Goal: Transaction & Acquisition: Obtain resource

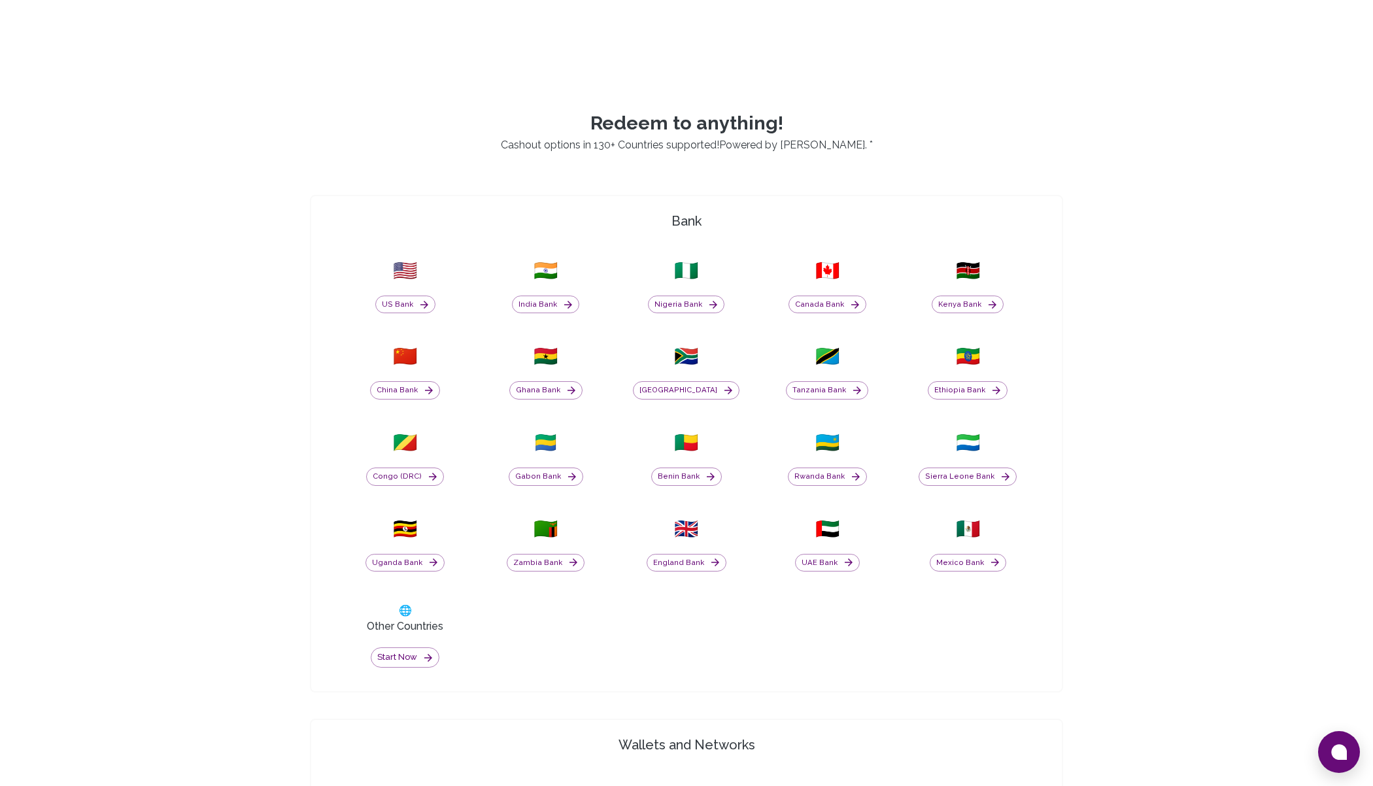
scroll to position [477, 0]
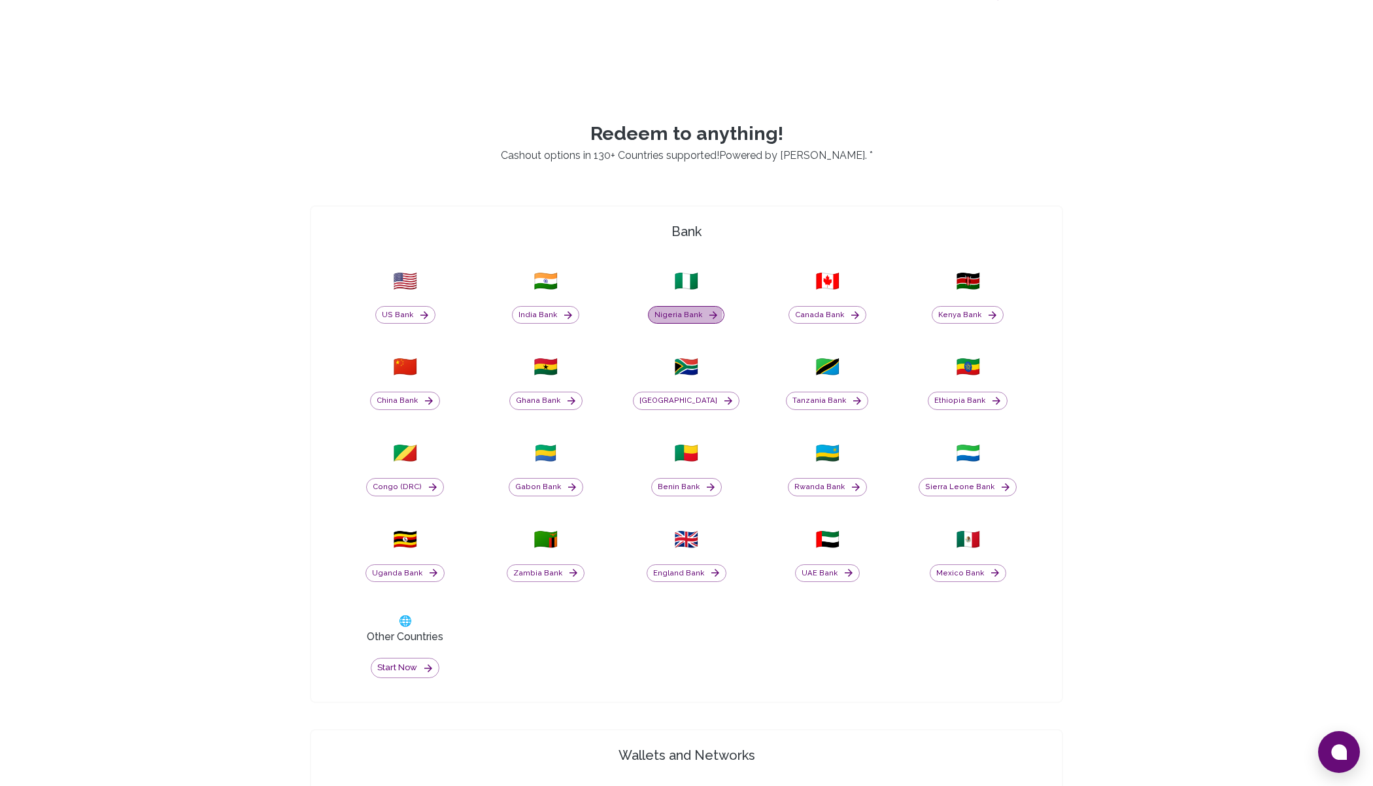
click at [685, 314] on button "Nigeria Bank" at bounding box center [686, 315] width 76 height 18
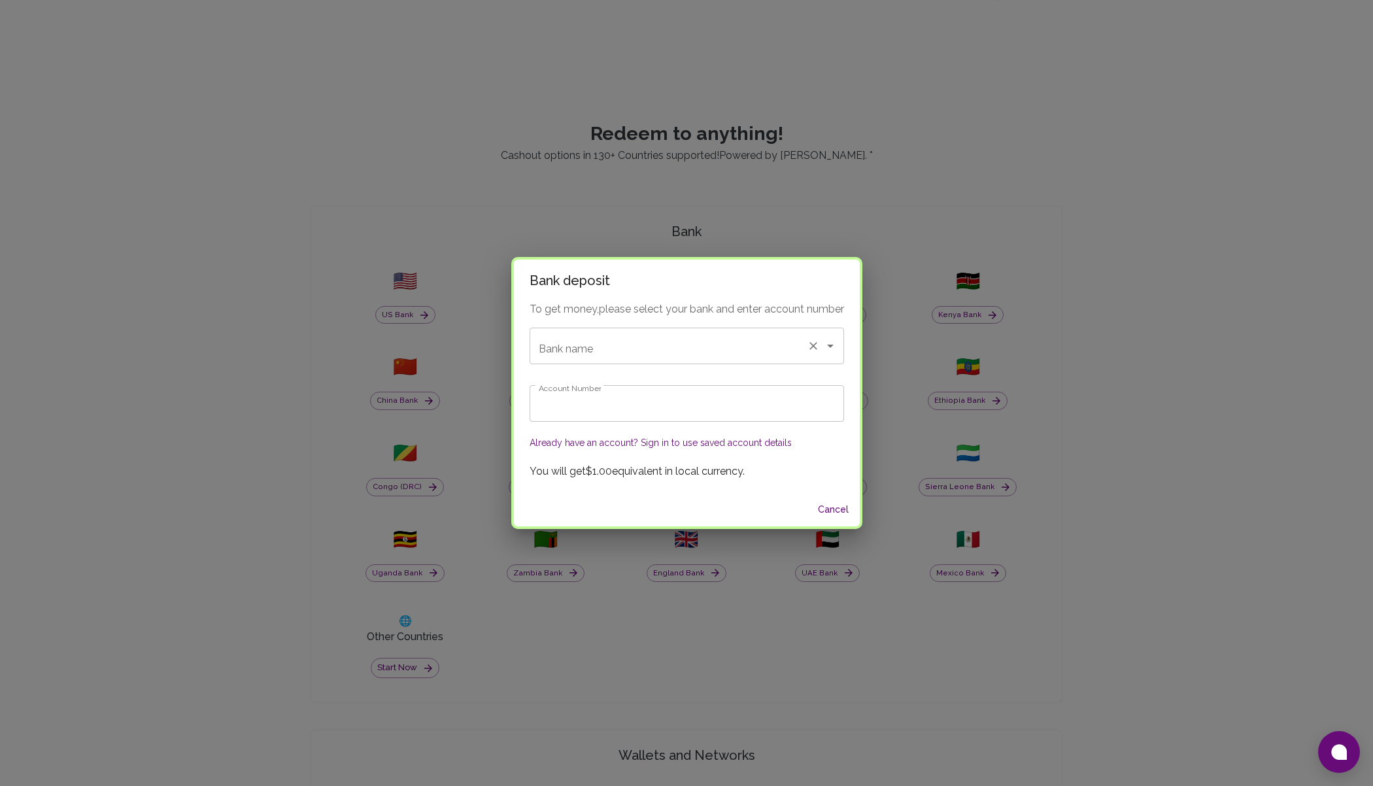
click at [673, 340] on input "Bank name" at bounding box center [668, 345] width 266 height 25
click at [582, 383] on li "Kuda 🇳🇬" at bounding box center [686, 381] width 316 height 24
type input "Kuda"
click at [582, 399] on input "Account Number" at bounding box center [686, 403] width 314 height 37
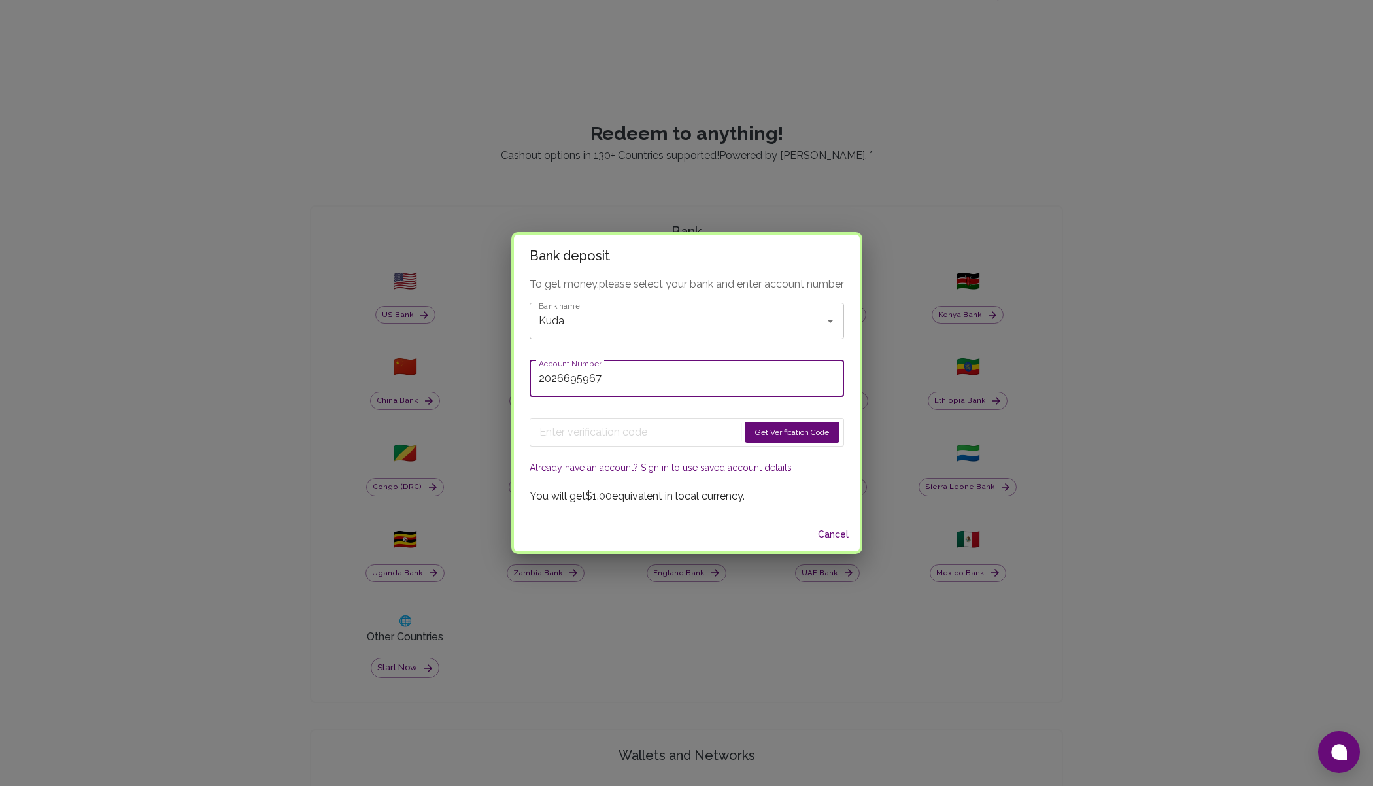
type input "2026695967"
click at [770, 429] on button "Get Verification Code" at bounding box center [791, 432] width 95 height 21
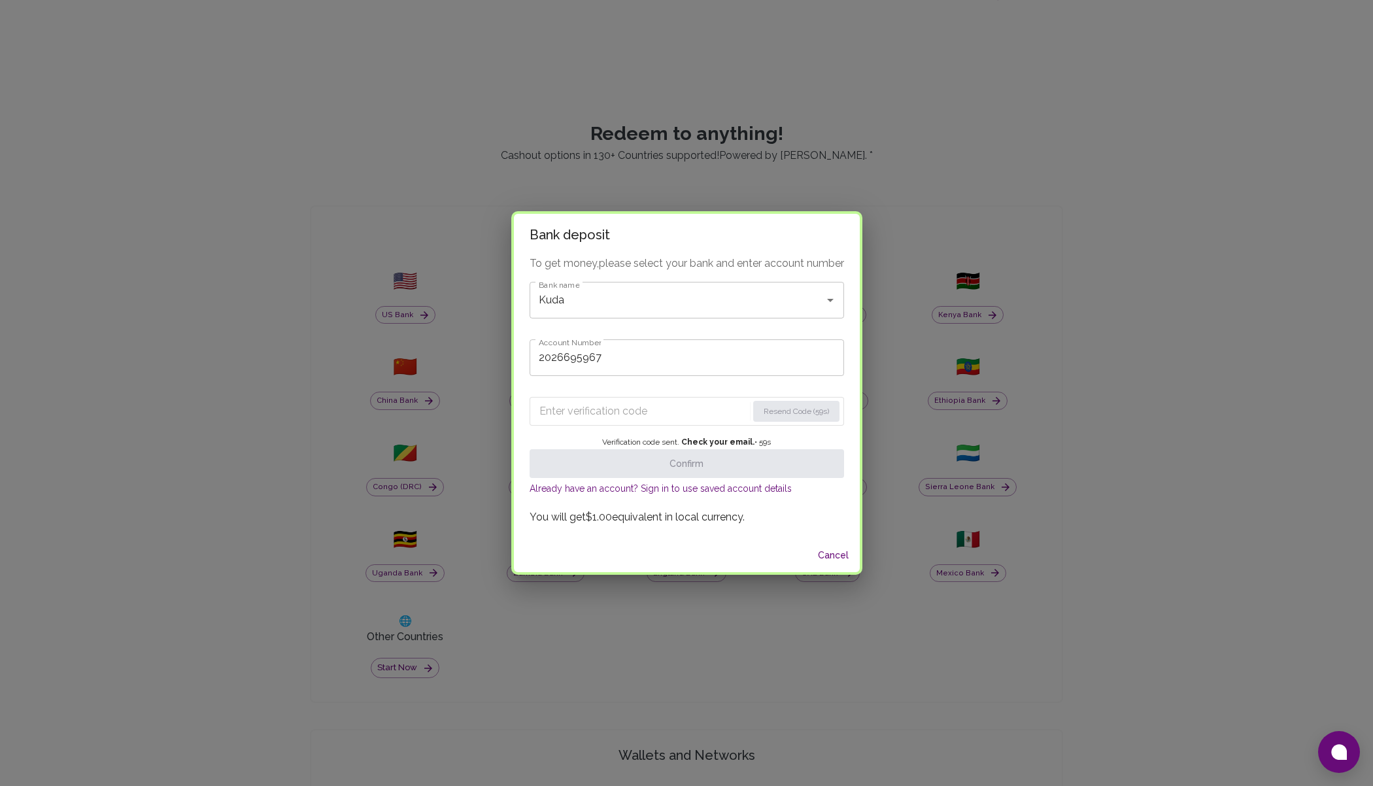
click at [656, 412] on input "Enter verification code" at bounding box center [643, 411] width 208 height 21
click at [620, 408] on input "Enter verification code" at bounding box center [642, 411] width 207 height 21
paste input "6294"
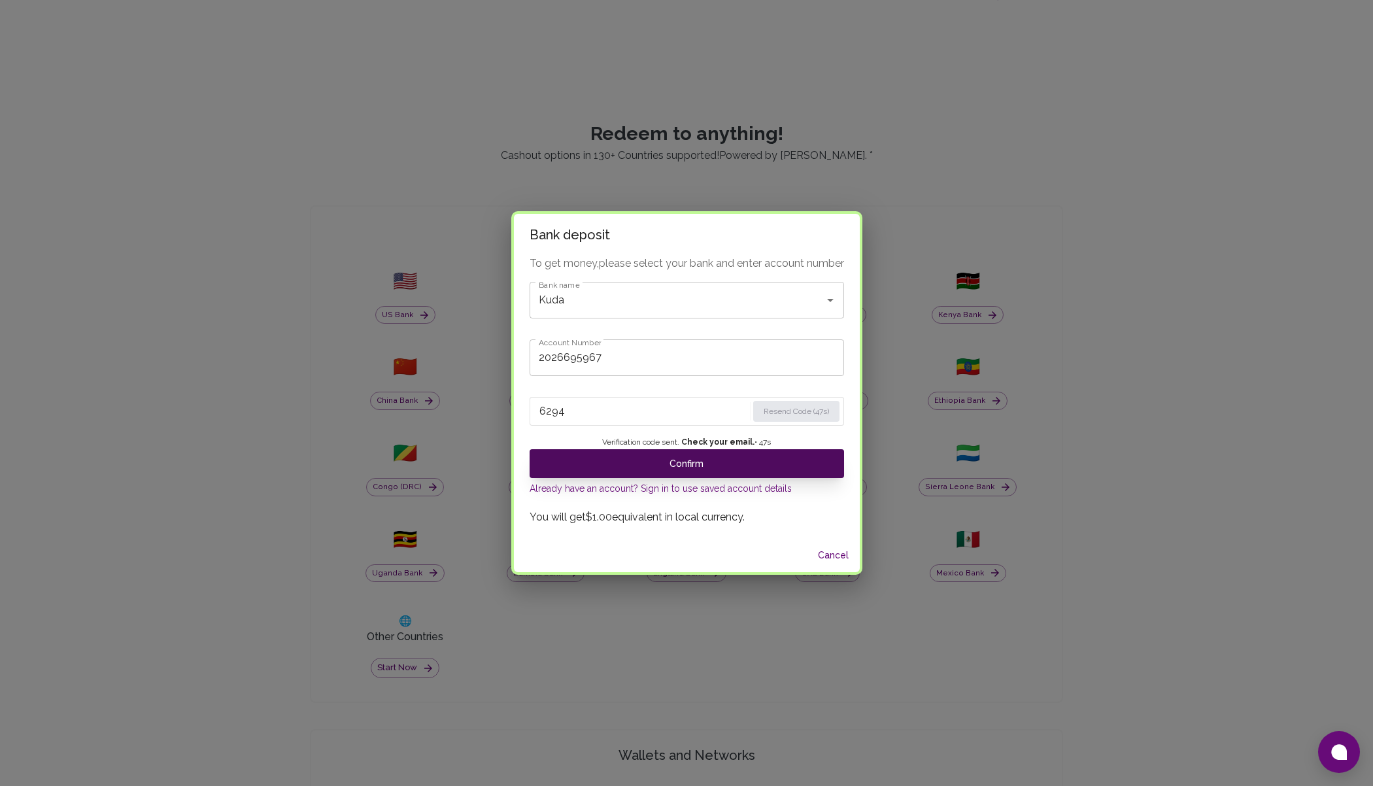
type input "6294"
click at [662, 462] on button "Confirm" at bounding box center [686, 463] width 314 height 29
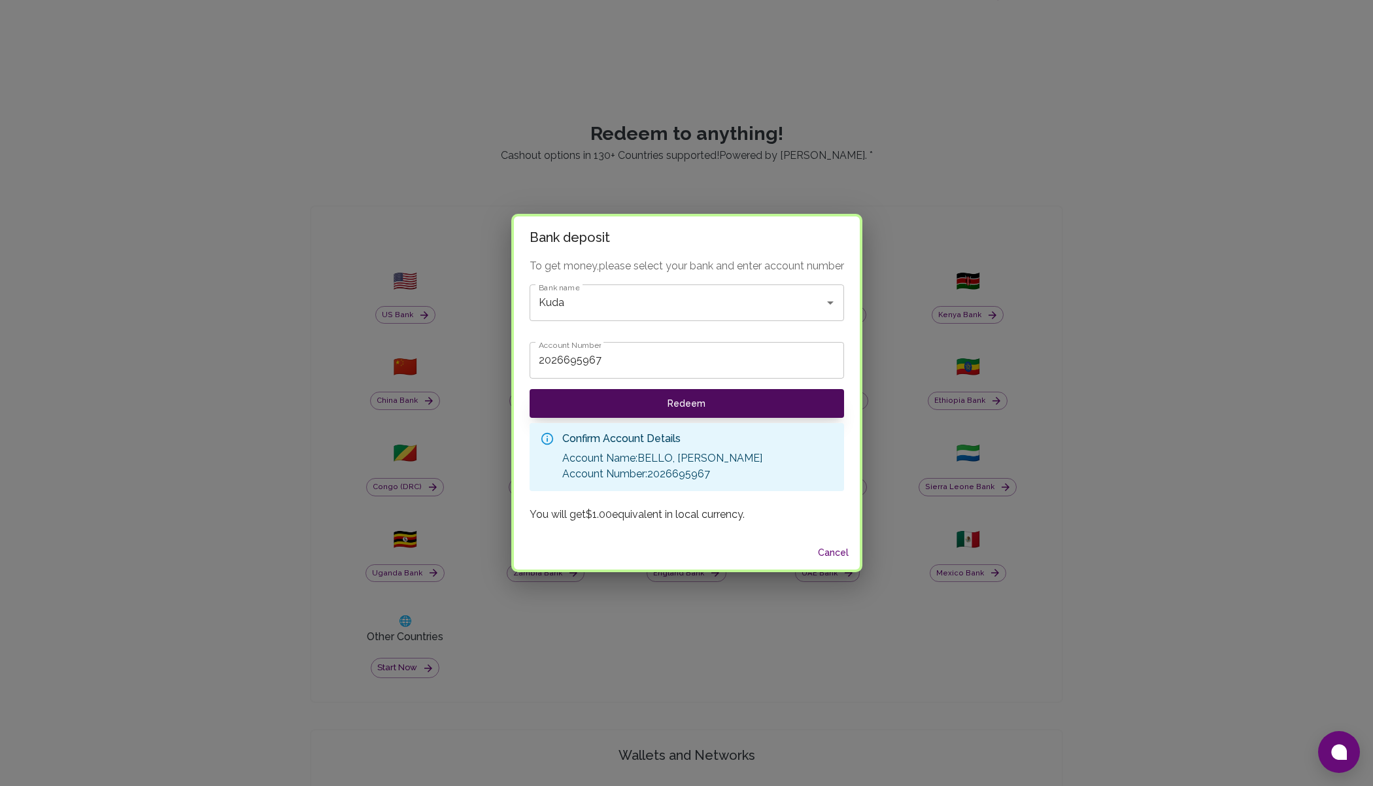
click at [671, 402] on button "Redeem" at bounding box center [686, 403] width 314 height 29
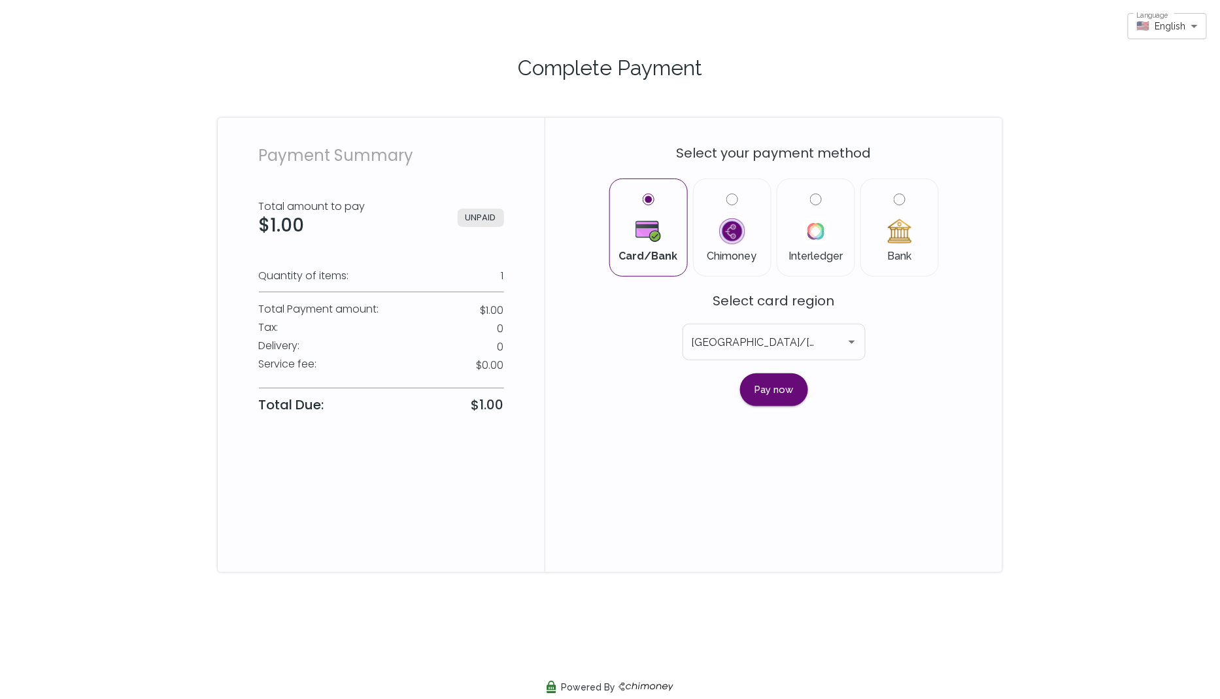
click at [900, 201] on input "Bank" at bounding box center [900, 199] width 12 height 12
radio input "true"
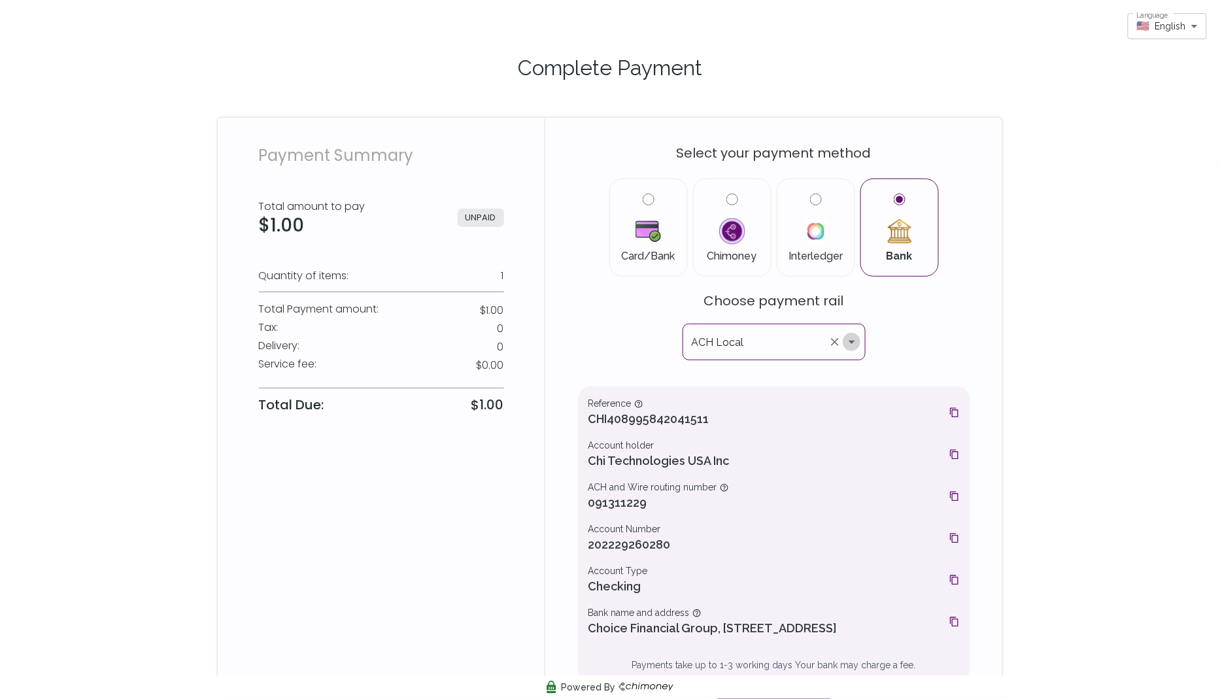
click at [849, 344] on icon "Open" at bounding box center [852, 342] width 16 height 16
click at [459, 125] on div "Payment Summary Total amount to pay $1.00 UNPAID Quantity of items: 1 Total Pay…" at bounding box center [381, 435] width 327 height 635
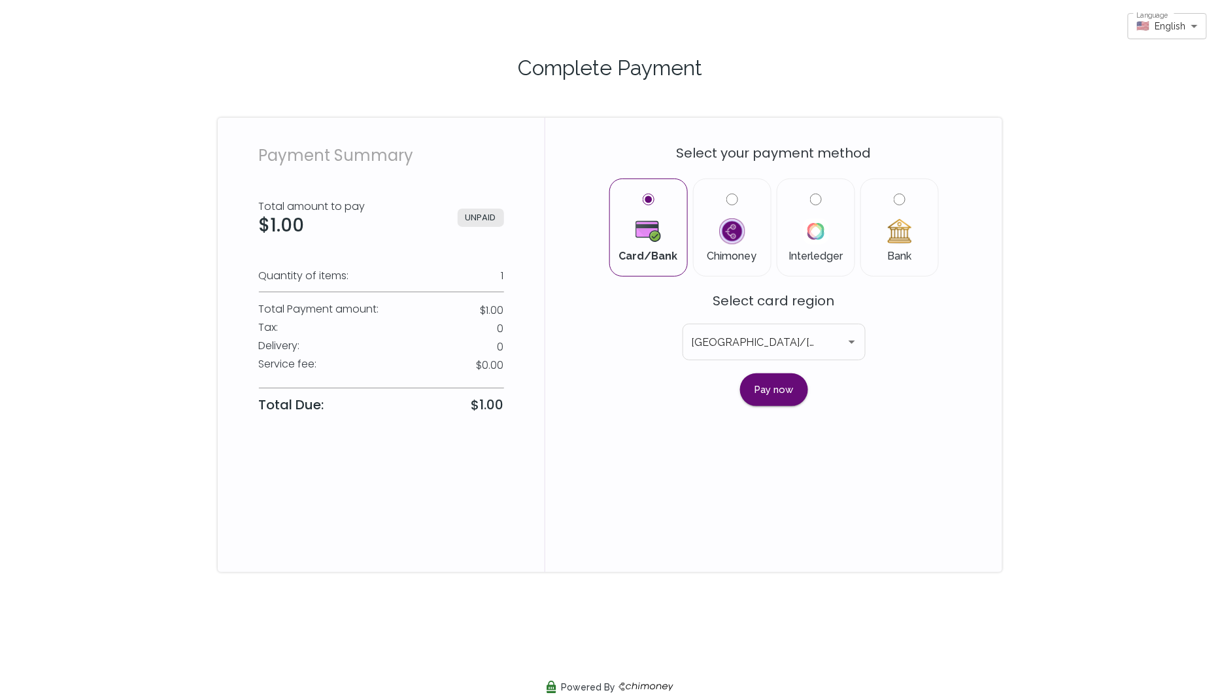
click at [906, 199] on label "Bank" at bounding box center [899, 227] width 56 height 68
click at [905, 199] on input "Bank" at bounding box center [900, 199] width 12 height 12
radio input "true"
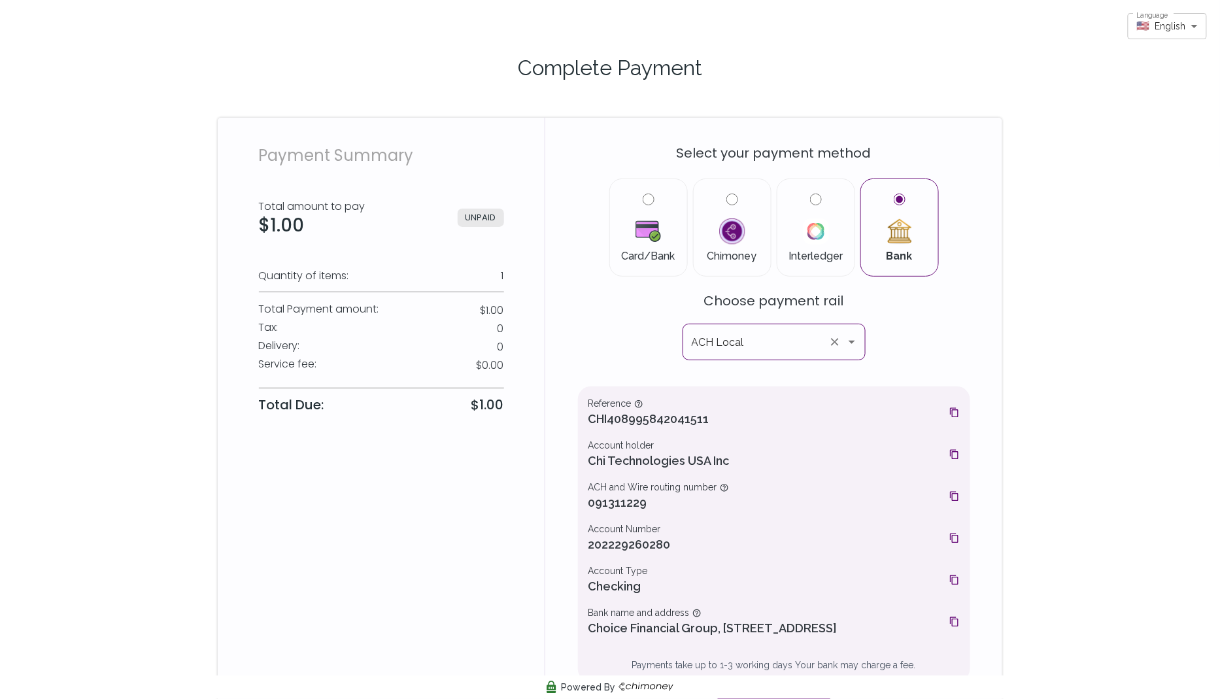
click at [853, 341] on icon "Open" at bounding box center [851, 342] width 7 height 3
click at [933, 350] on div "Select your payment method Card/Bank Chimoney Interledger Bank Choose payment r…" at bounding box center [774, 427] width 392 height 588
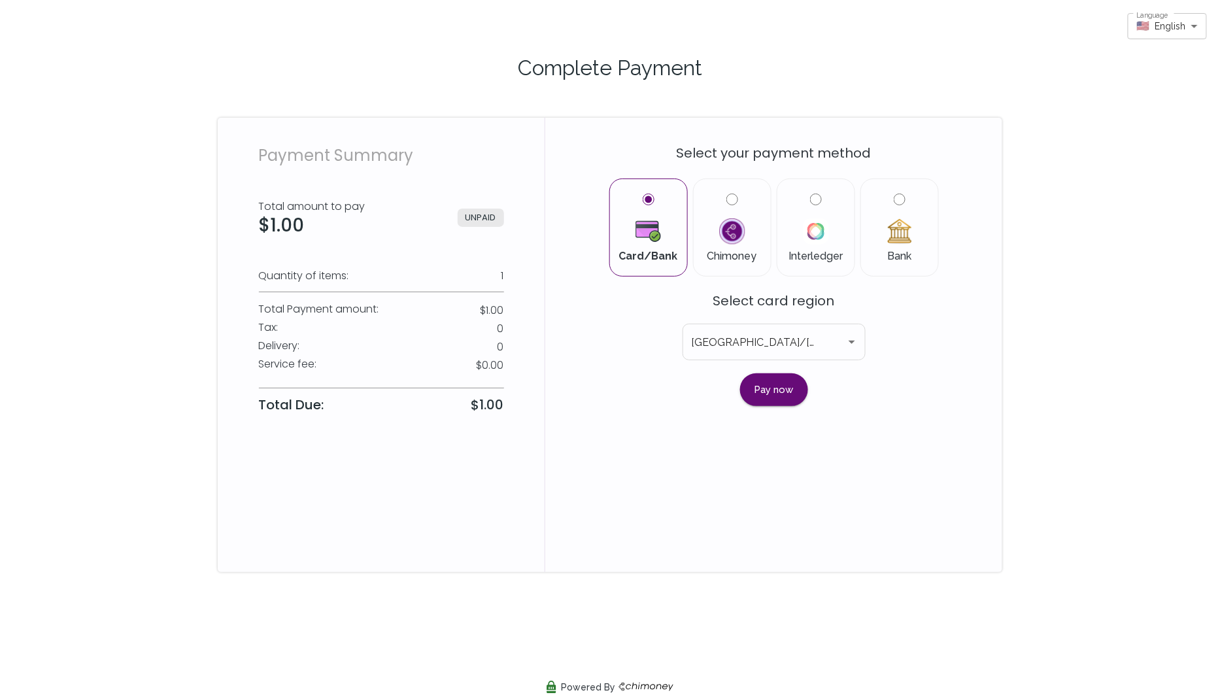
click at [904, 198] on input "Bank" at bounding box center [900, 199] width 12 height 12
radio input "true"
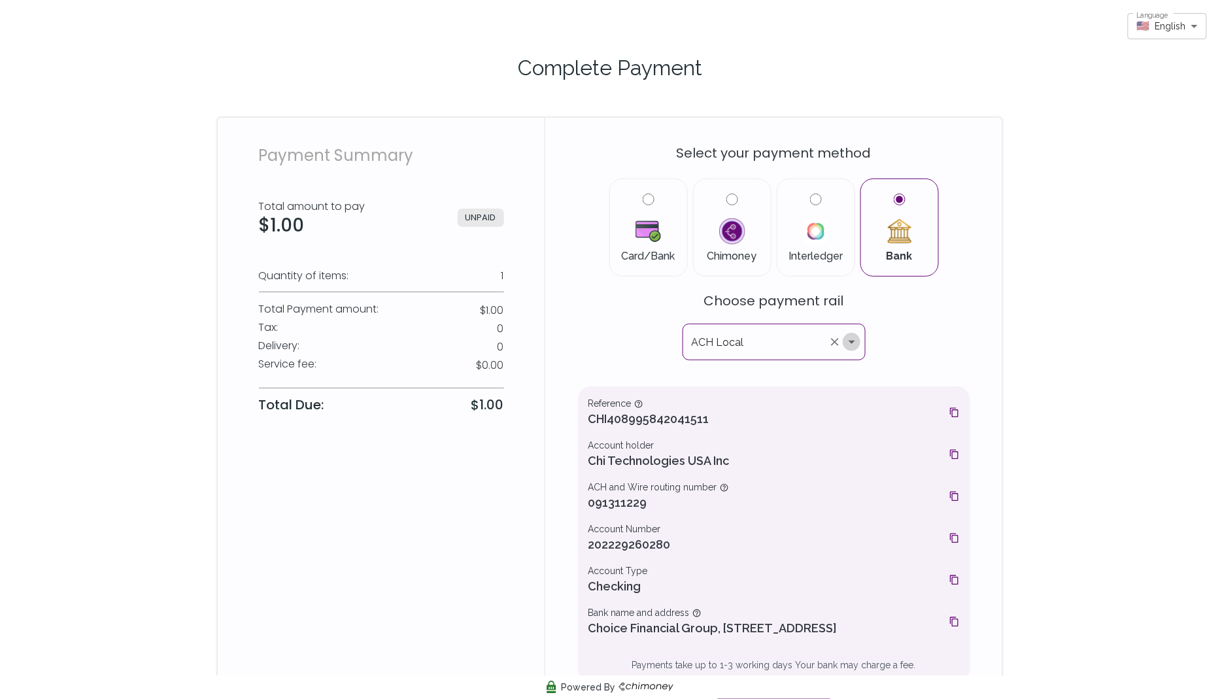
click at [848, 339] on icon "Open" at bounding box center [852, 342] width 16 height 16
click at [348, 119] on div "Payment Summary Total amount to pay $1.00 UNPAID Quantity of items: 1 Total Pay…" at bounding box center [381, 435] width 327 height 635
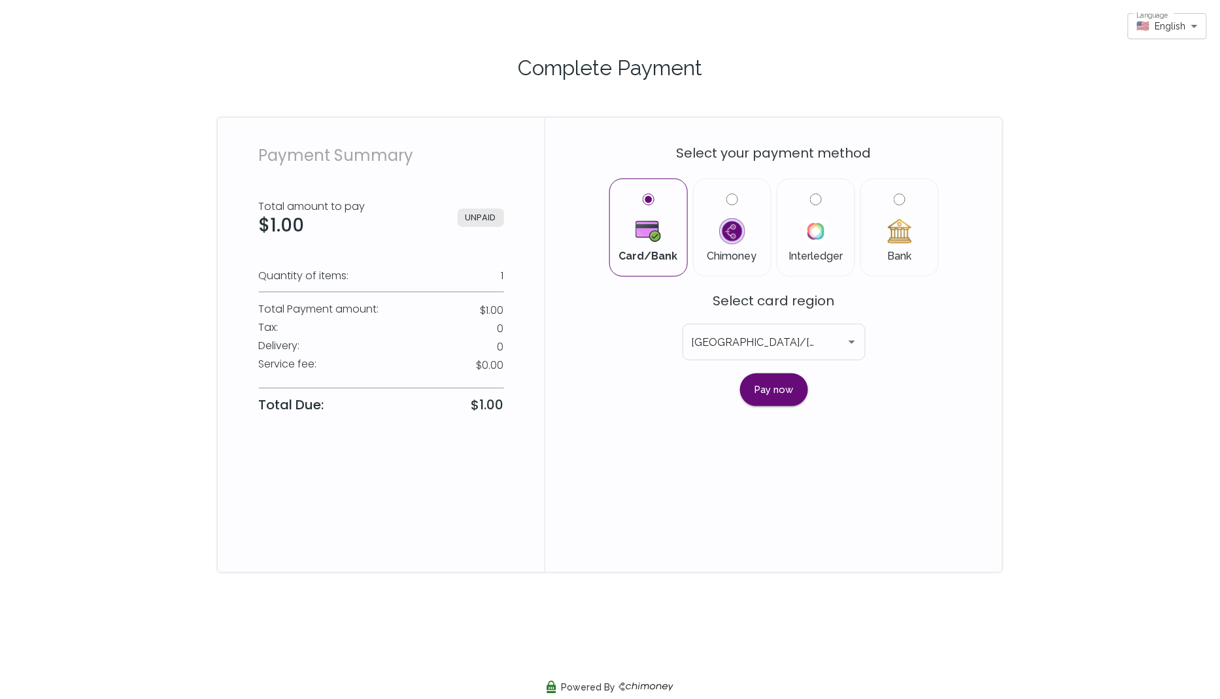
click at [897, 197] on input "Bank" at bounding box center [900, 199] width 12 height 12
radio input "true"
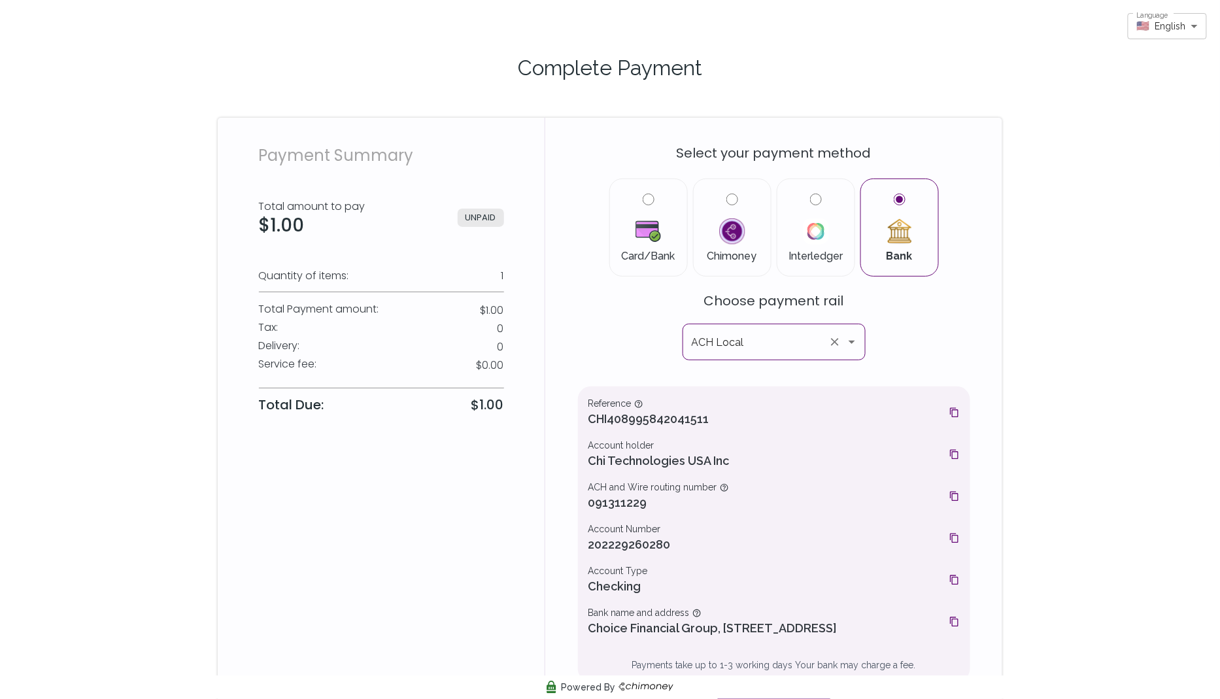
click at [852, 341] on icon "Open" at bounding box center [851, 342] width 7 height 3
click at [923, 344] on div "Select your payment method Card/Bank Chimoney Interledger Bank Choose payment r…" at bounding box center [774, 427] width 392 height 588
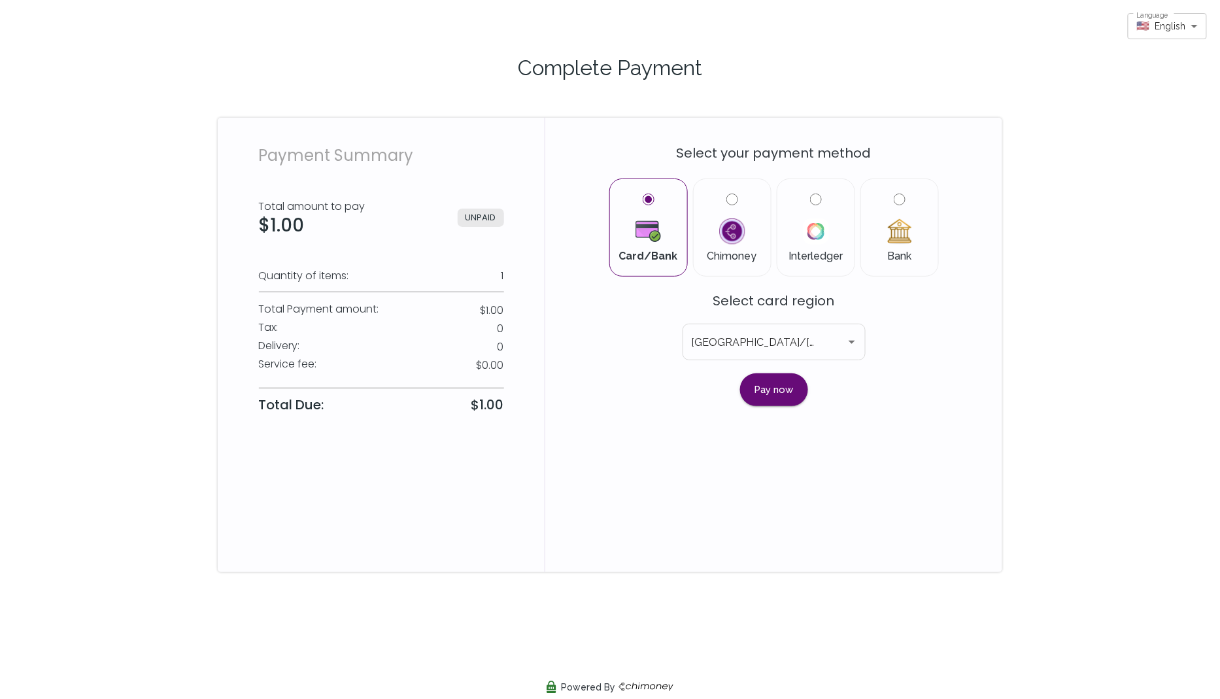
click at [887, 205] on label "Bank" at bounding box center [899, 227] width 56 height 68
click at [894, 205] on input "Bank" at bounding box center [900, 199] width 12 height 12
radio input "true"
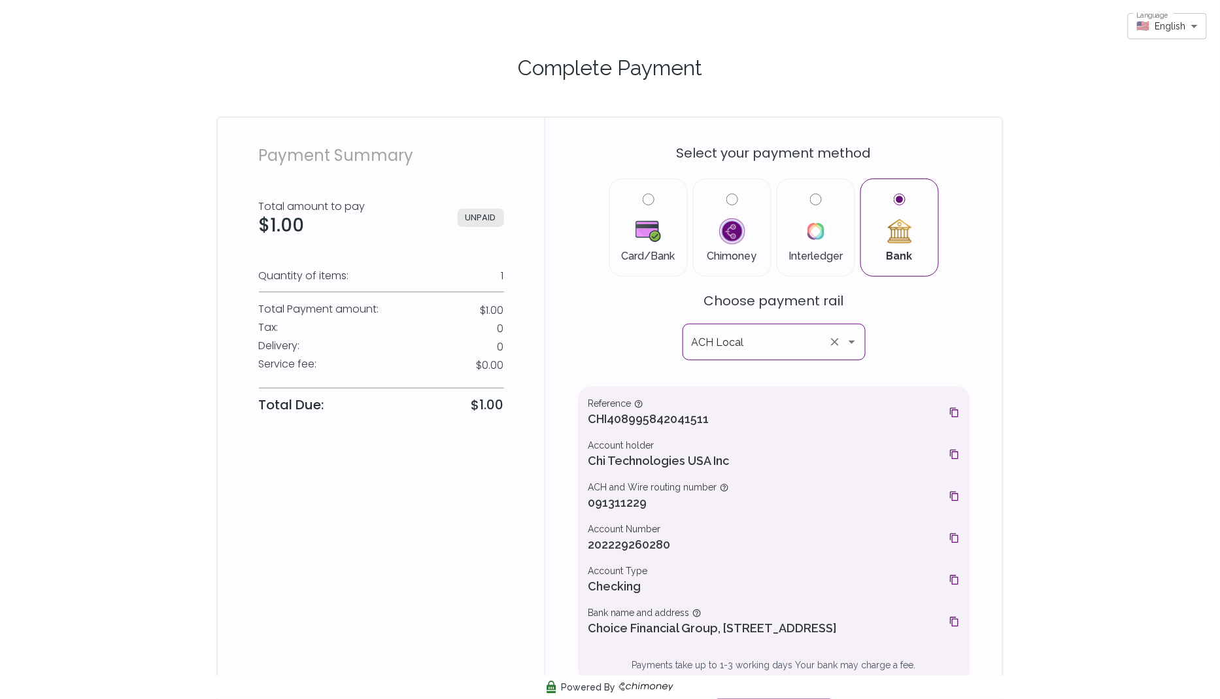
click at [848, 336] on icon "Open" at bounding box center [852, 342] width 16 height 16
click at [901, 344] on div "Select your payment method Card/Bank Chimoney Interledger Bank Choose payment r…" at bounding box center [774, 427] width 392 height 588
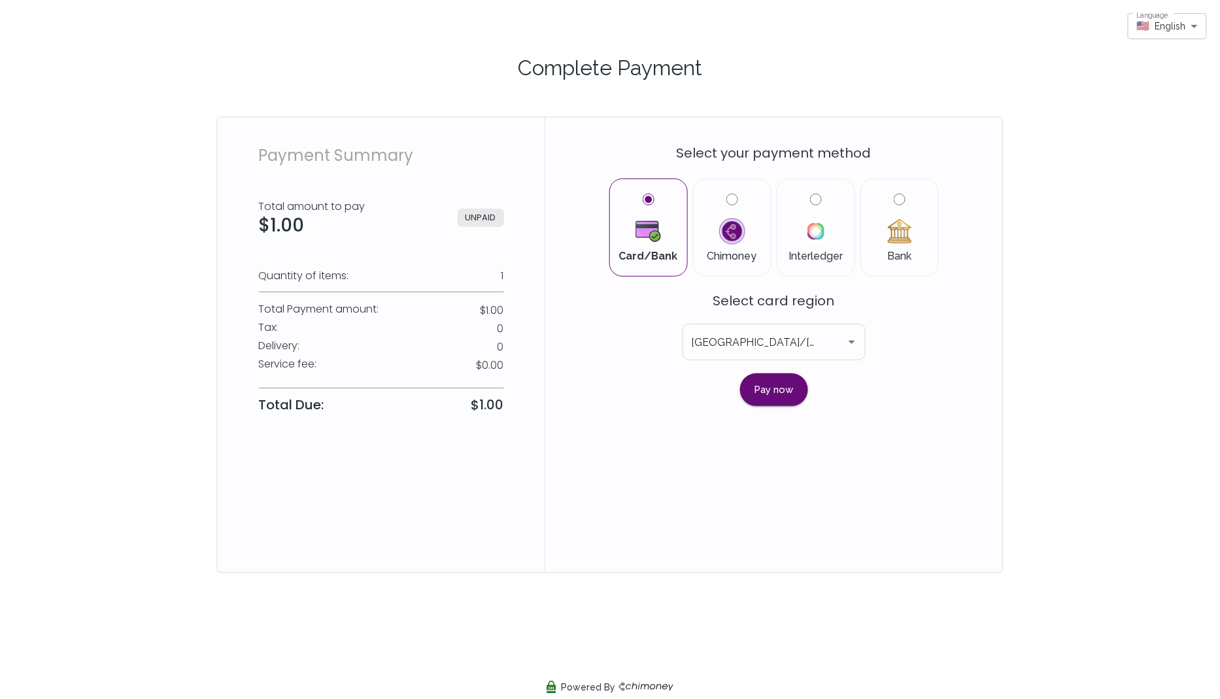
click at [903, 204] on input "Bank" at bounding box center [900, 199] width 12 height 12
radio input "true"
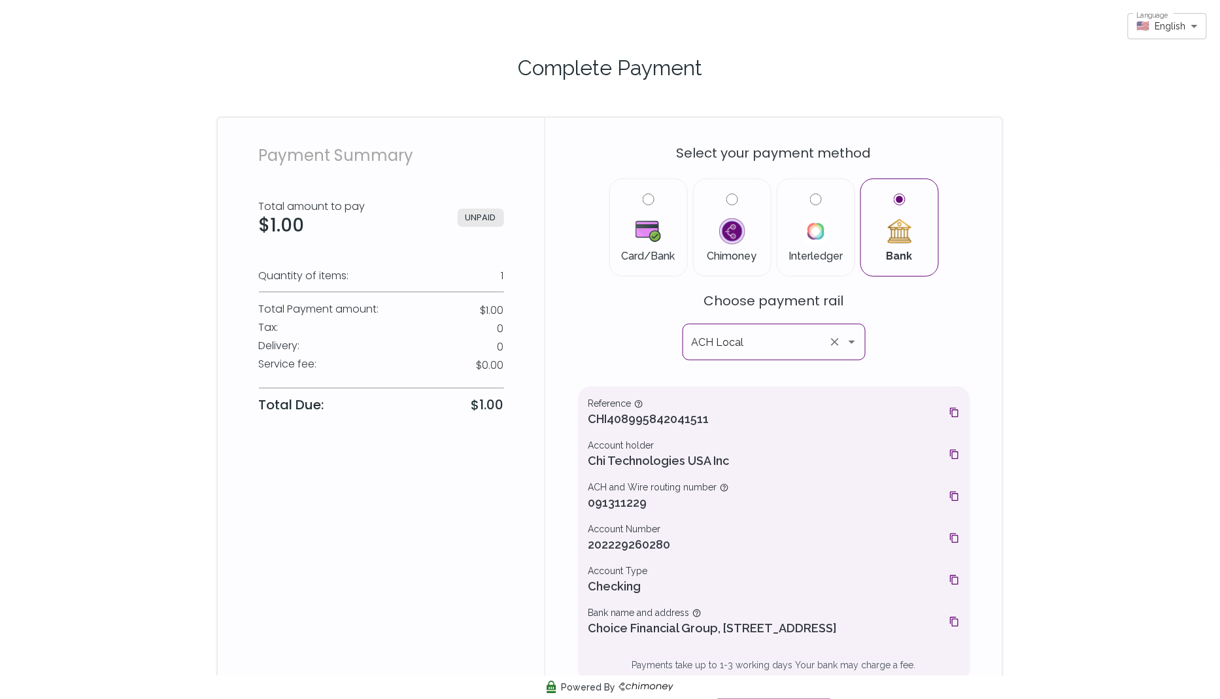
click at [847, 341] on icon "Open" at bounding box center [852, 342] width 16 height 16
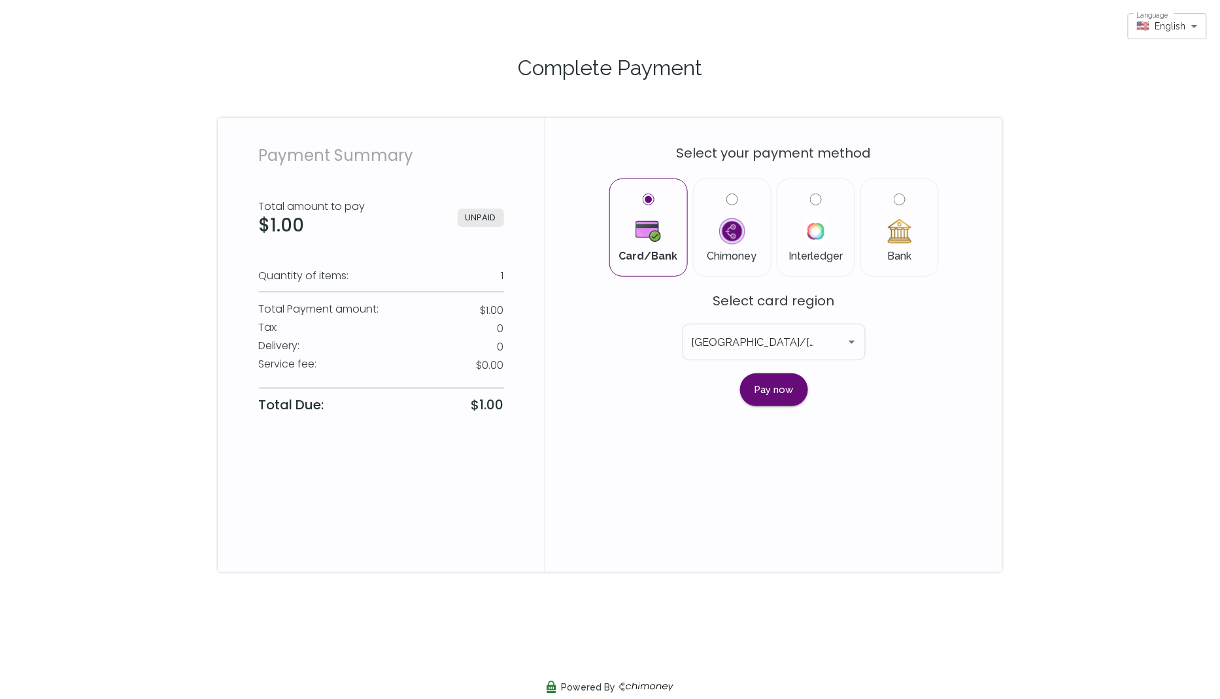
click at [905, 200] on label "Bank" at bounding box center [899, 227] width 56 height 68
click at [905, 200] on input "Bank" at bounding box center [900, 199] width 12 height 12
radio input "true"
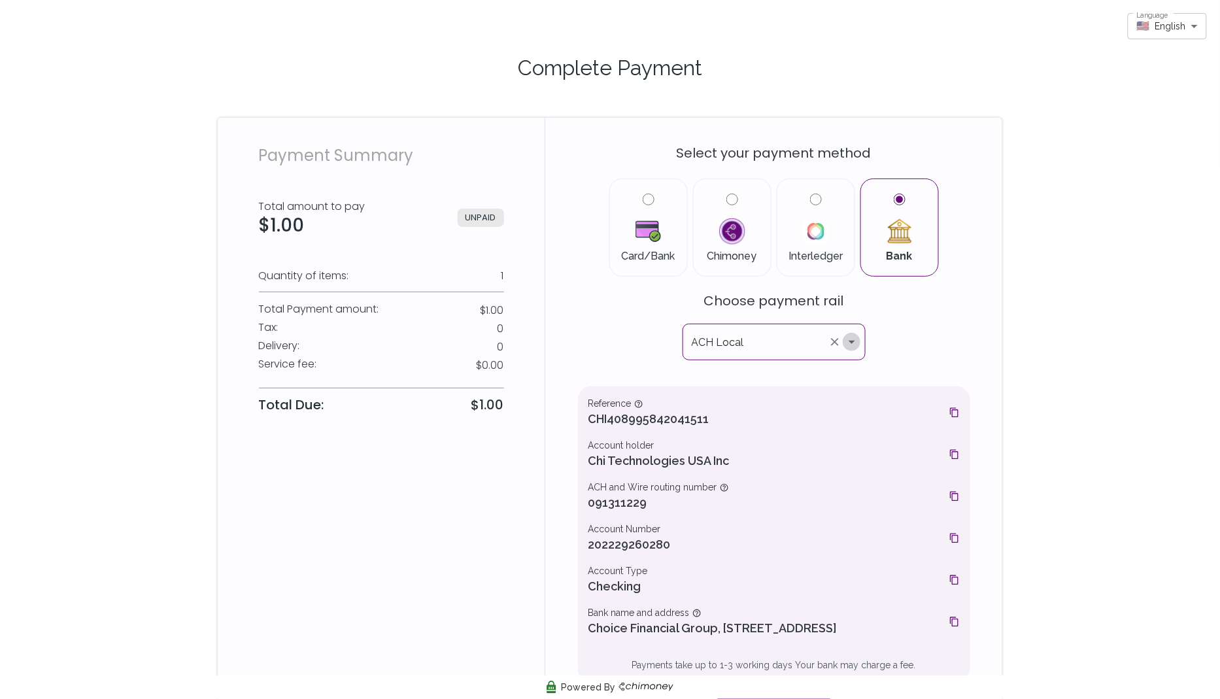
click at [854, 338] on icon "Open" at bounding box center [852, 342] width 16 height 16
click at [552, 318] on div "Select your payment method Card/Bank Chimoney Interledger Bank Choose payment r…" at bounding box center [773, 435] width 457 height 635
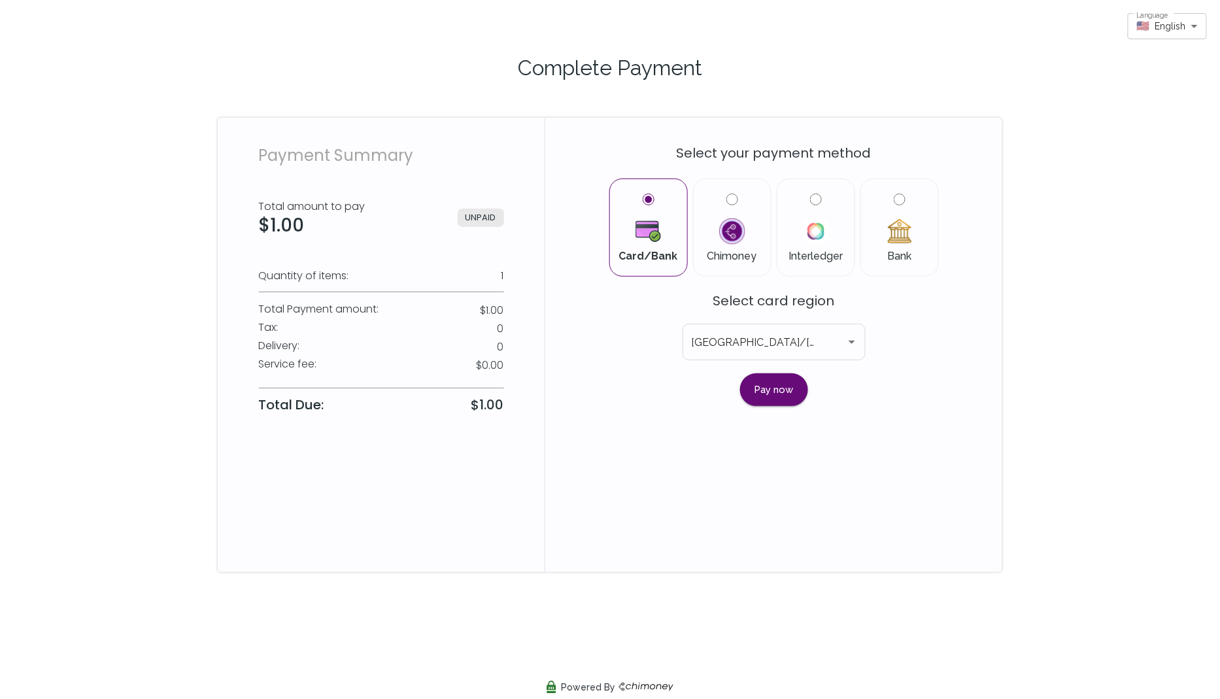
click at [895, 192] on div "Bank" at bounding box center [899, 227] width 78 height 98
click at [895, 202] on input "Bank" at bounding box center [900, 199] width 12 height 12
radio input "true"
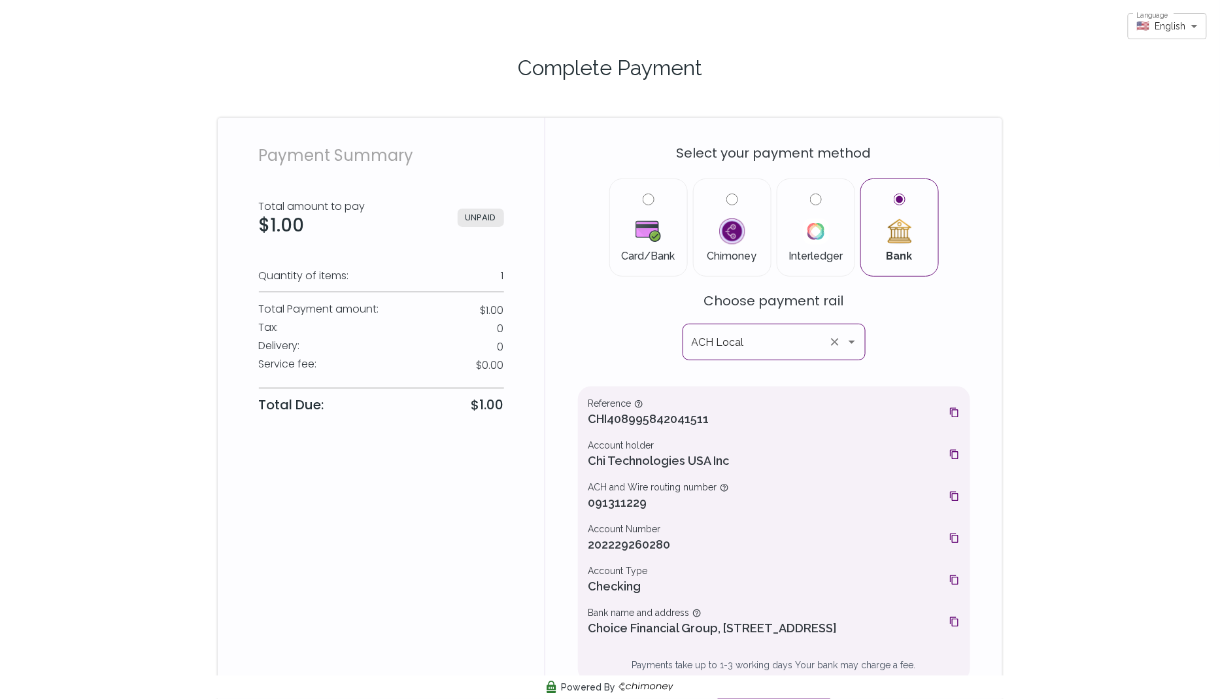
click at [853, 339] on icon "Open" at bounding box center [852, 342] width 16 height 16
click at [913, 345] on div "Select your payment method Card/Bank Chimoney Interledger Bank Choose payment r…" at bounding box center [774, 427] width 392 height 588
